Goal: Navigation & Orientation: Find specific page/section

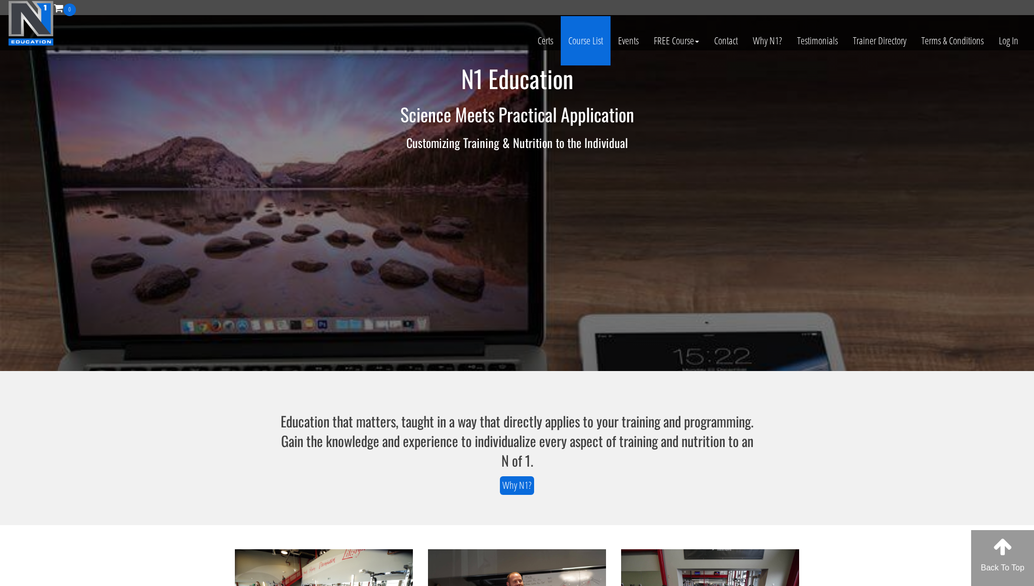
click at [586, 41] on link "Course List" at bounding box center [586, 40] width 50 height 49
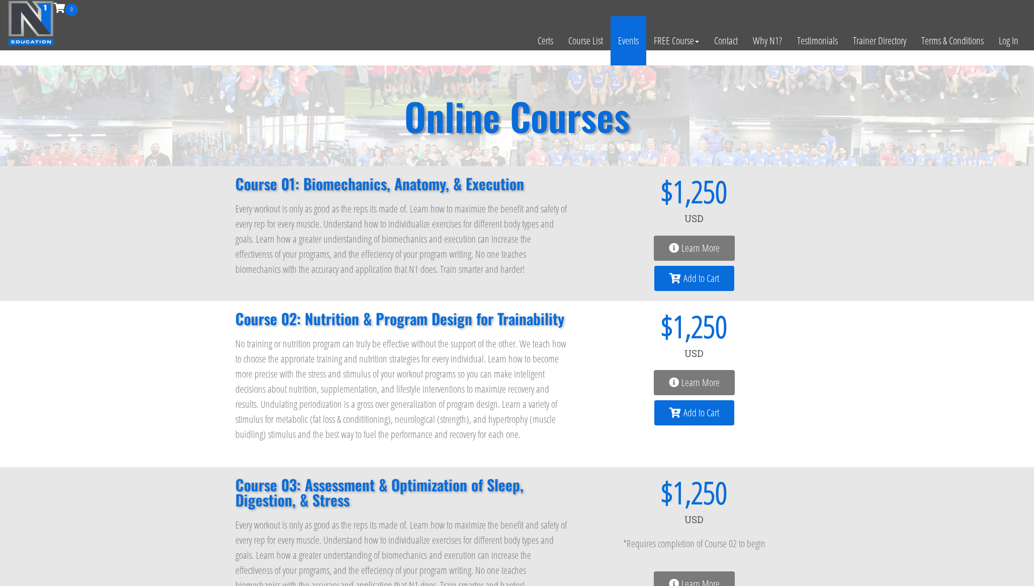
click at [620, 41] on link "Events" at bounding box center [629, 40] width 36 height 49
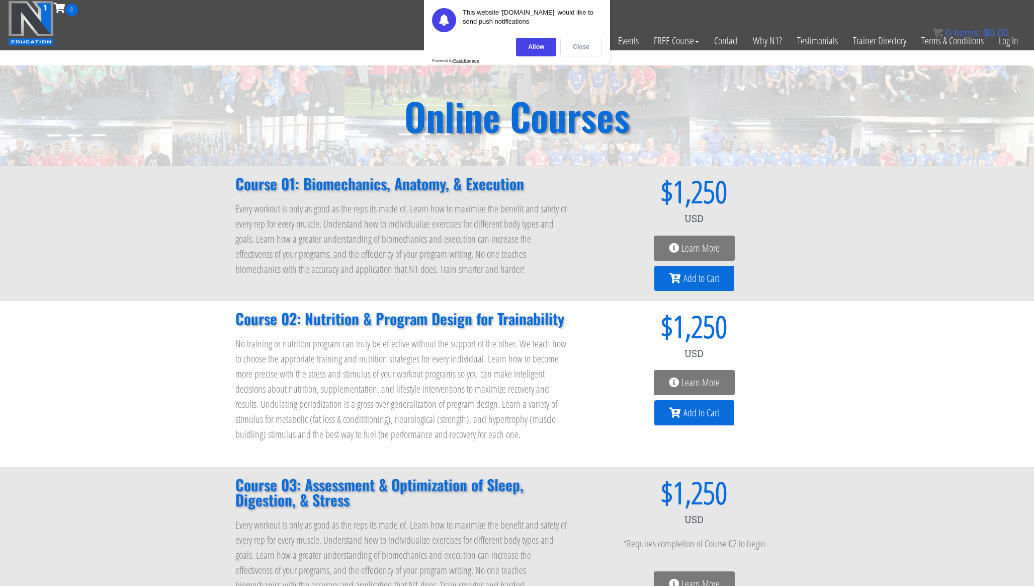
click at [581, 51] on div "Close" at bounding box center [581, 47] width 42 height 19
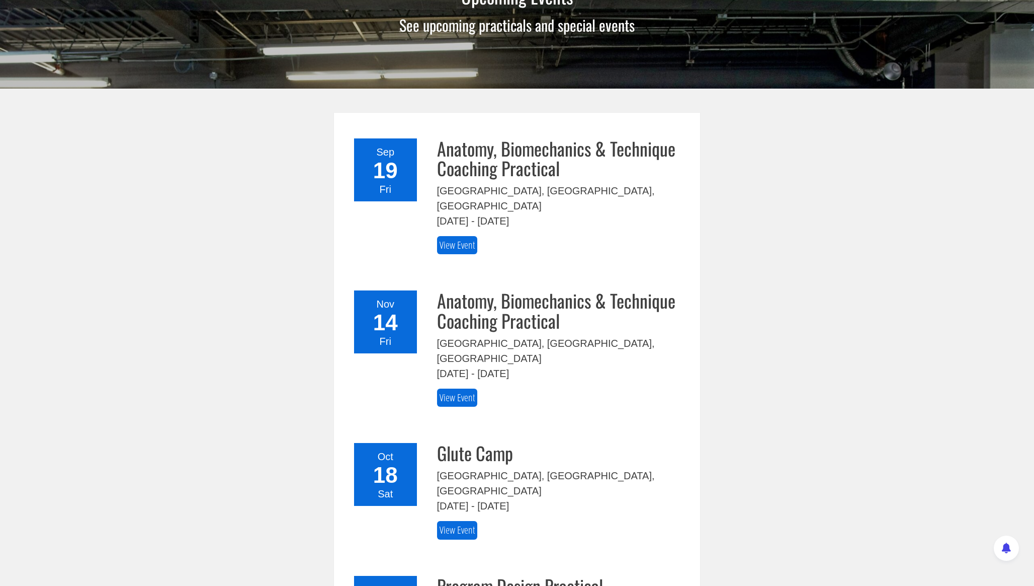
scroll to position [103, 0]
